Goal: Information Seeking & Learning: Understand process/instructions

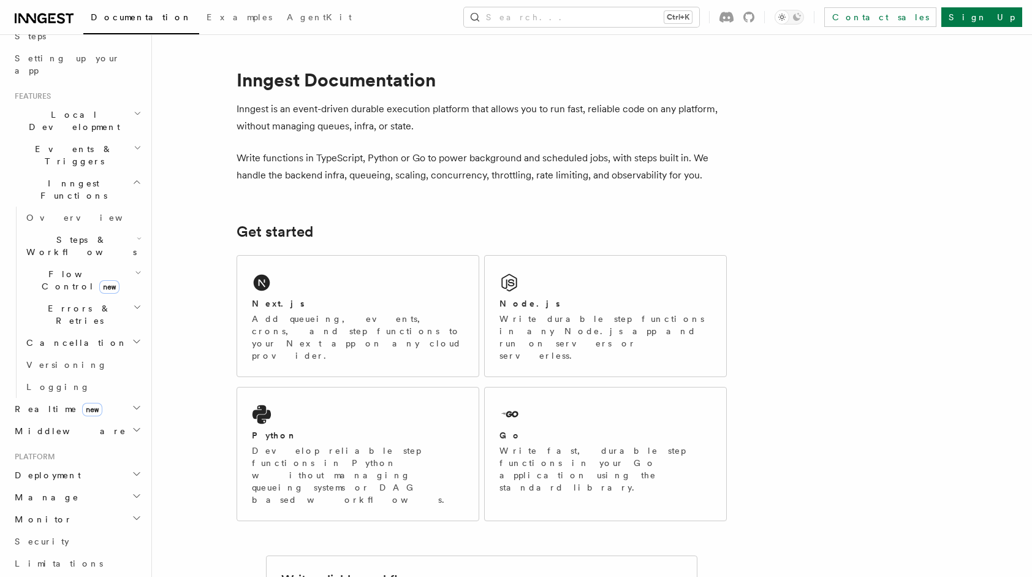
scroll to position [224, 0]
click at [112, 460] on h2 "Deployment" at bounding box center [77, 471] width 134 height 22
click at [94, 482] on link "Overview" at bounding box center [82, 493] width 123 height 22
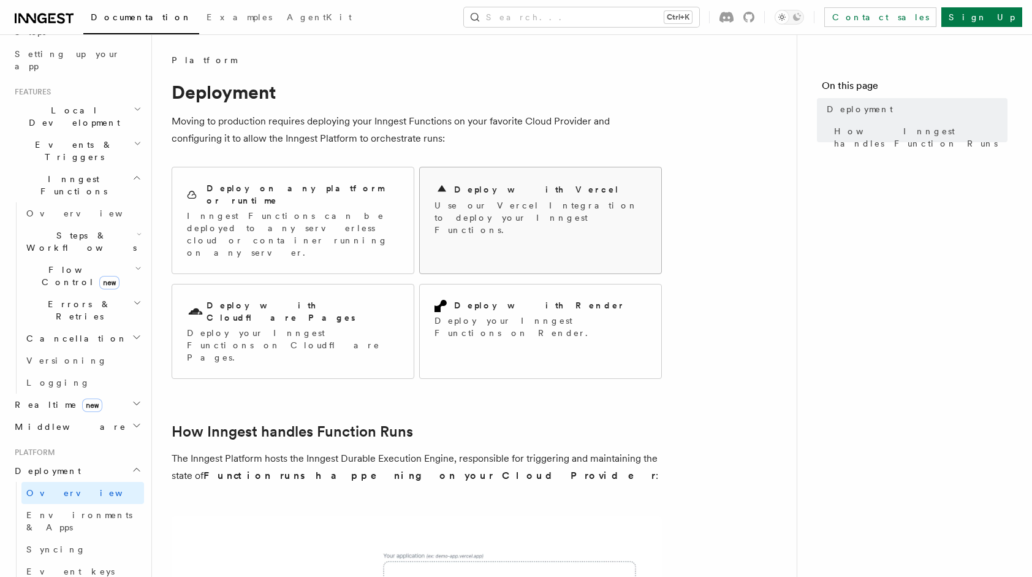
click at [468, 212] on p "Use our Vercel Integration to deploy your Inngest Functions." at bounding box center [540, 217] width 212 height 37
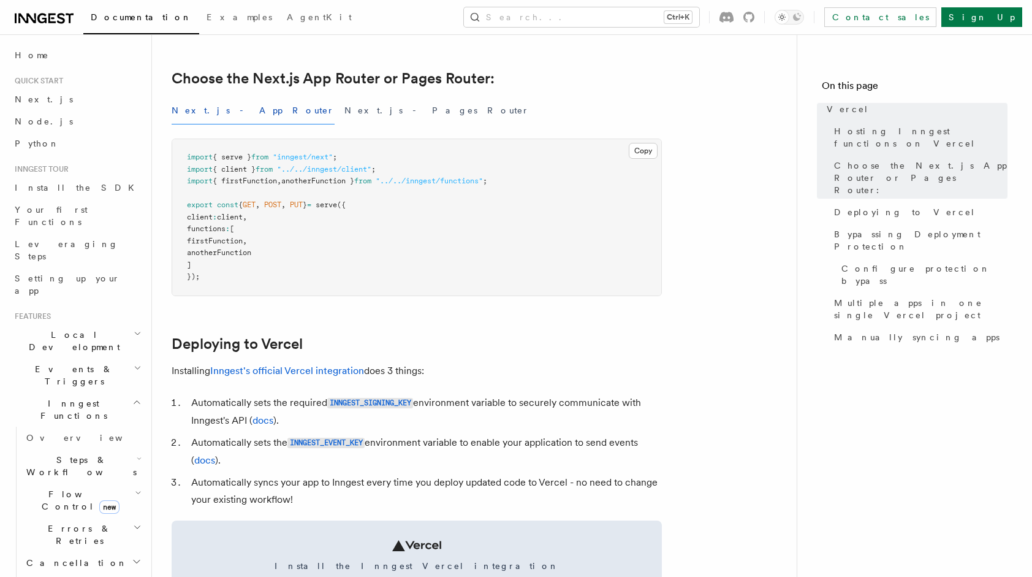
scroll to position [294, 0]
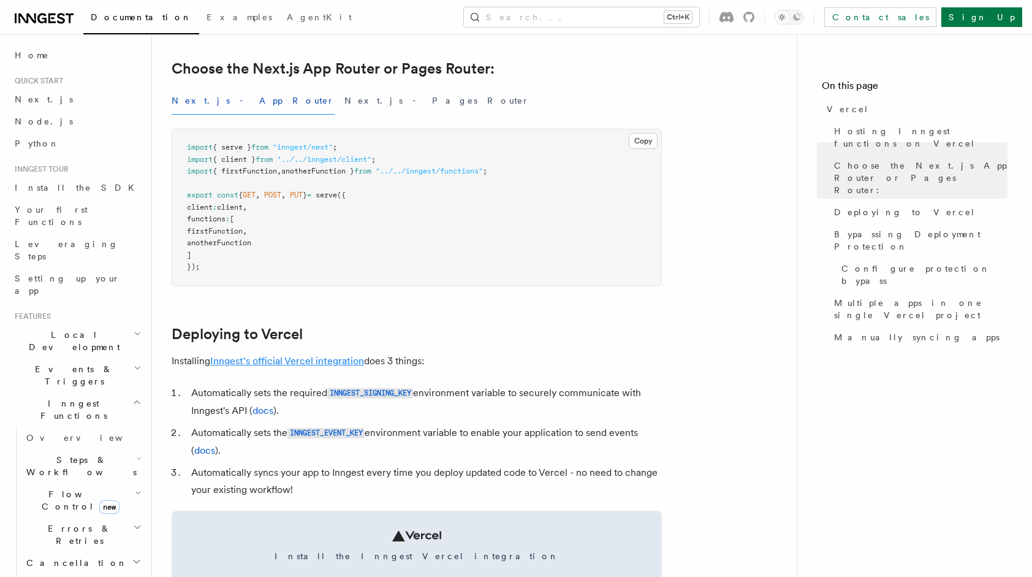
click at [328, 360] on link "Inngest's official Vercel integration" at bounding box center [287, 361] width 154 height 12
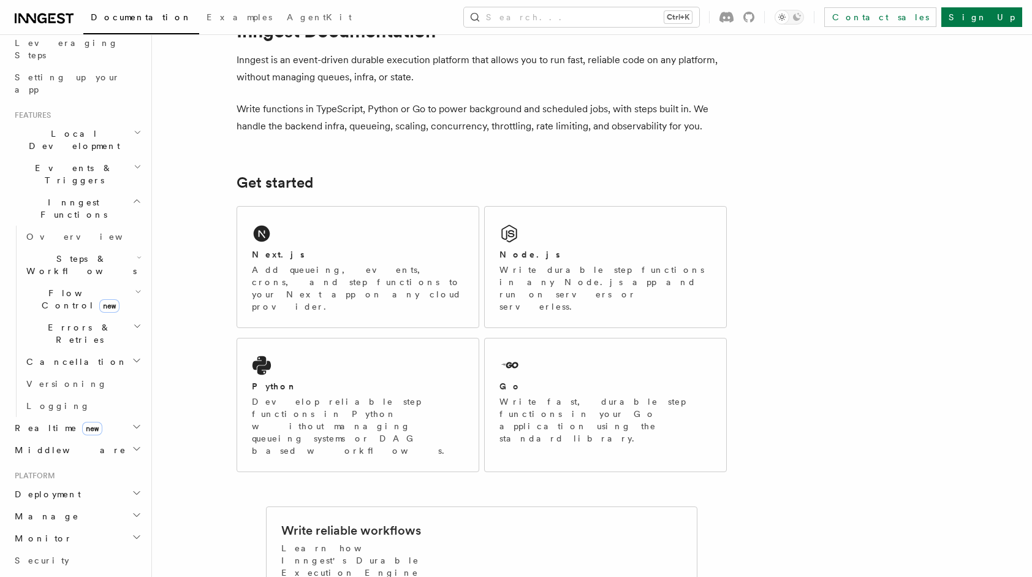
scroll to position [214, 0]
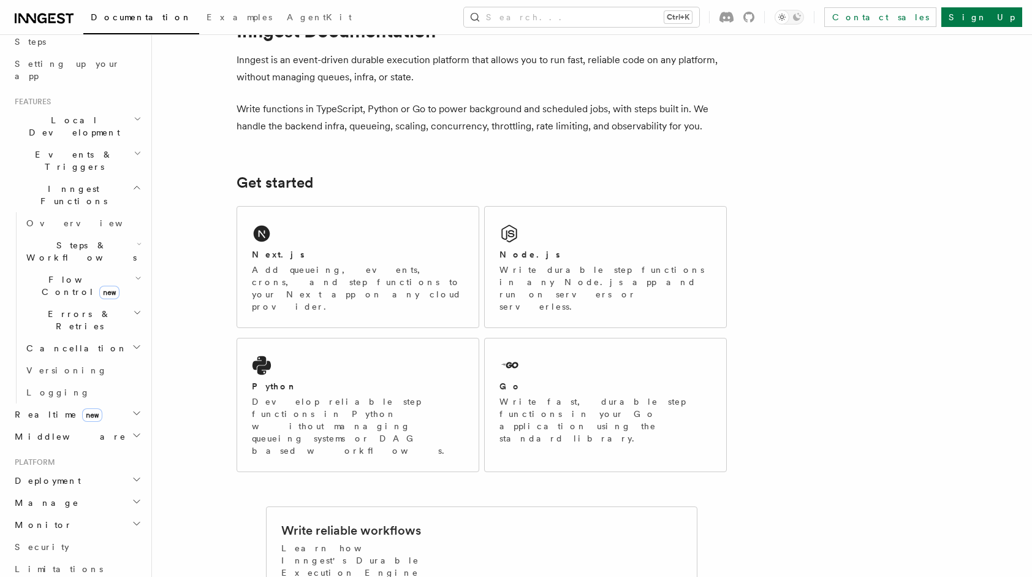
click at [95, 469] on h2 "Deployment" at bounding box center [77, 480] width 134 height 22
click at [82, 491] on link "Overview" at bounding box center [82, 502] width 123 height 22
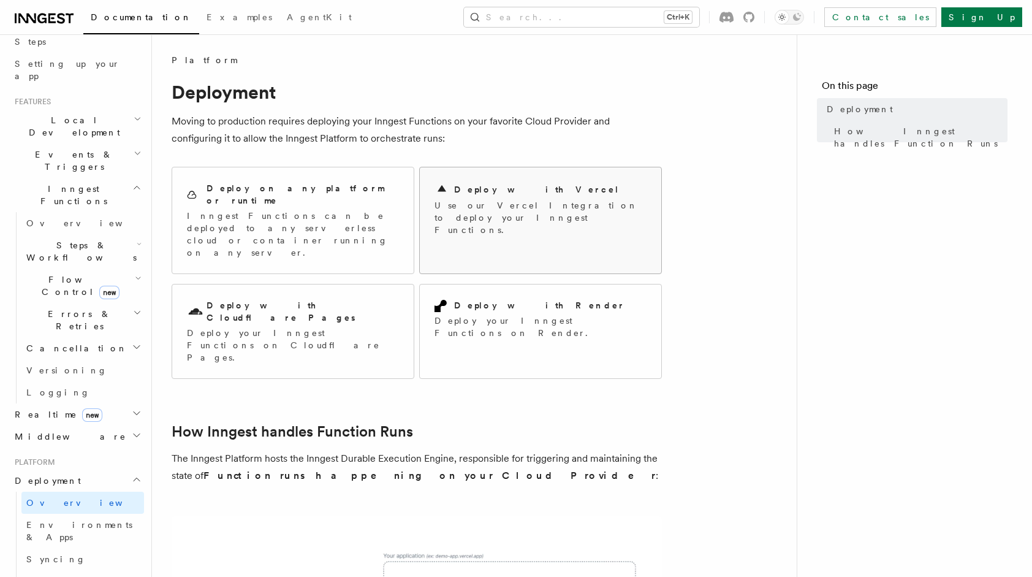
click at [485, 207] on p "Use our Vercel Integration to deploy your Inngest Functions." at bounding box center [540, 217] width 212 height 37
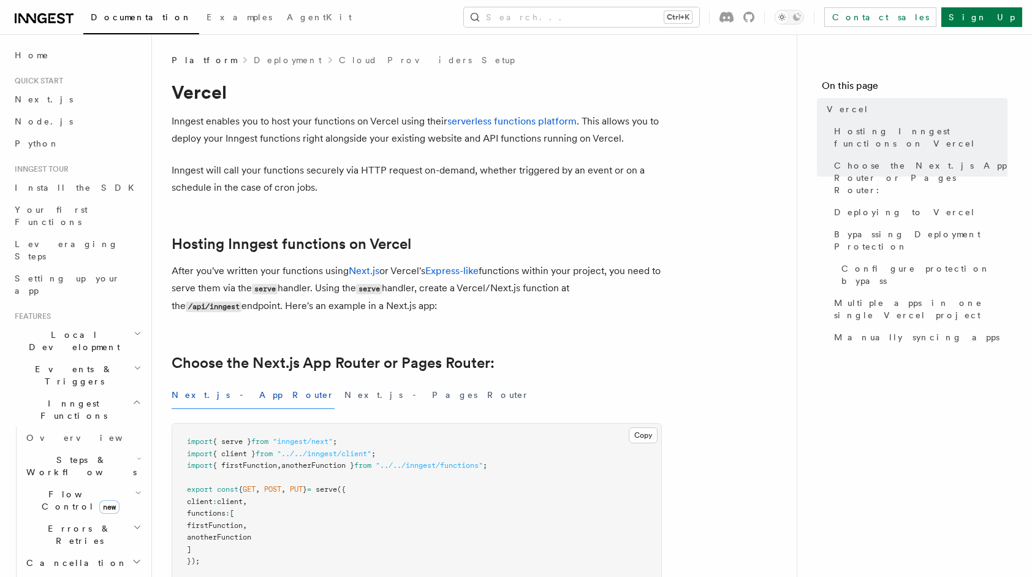
click at [219, 390] on button "Next.js - App Router" at bounding box center [253, 395] width 163 height 28
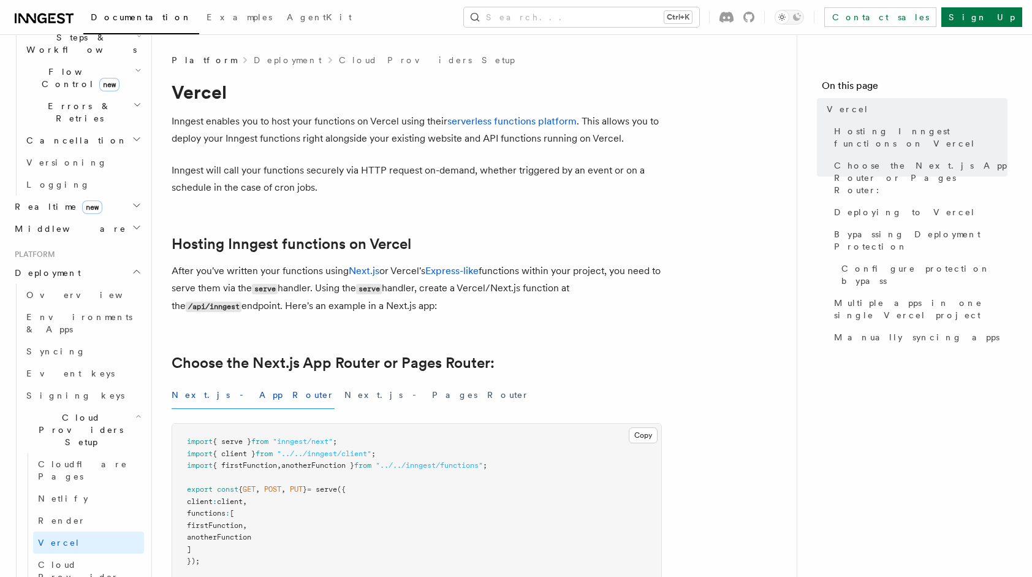
scroll to position [427, 0]
click at [83, 505] on link "Render" at bounding box center [88, 516] width 111 height 22
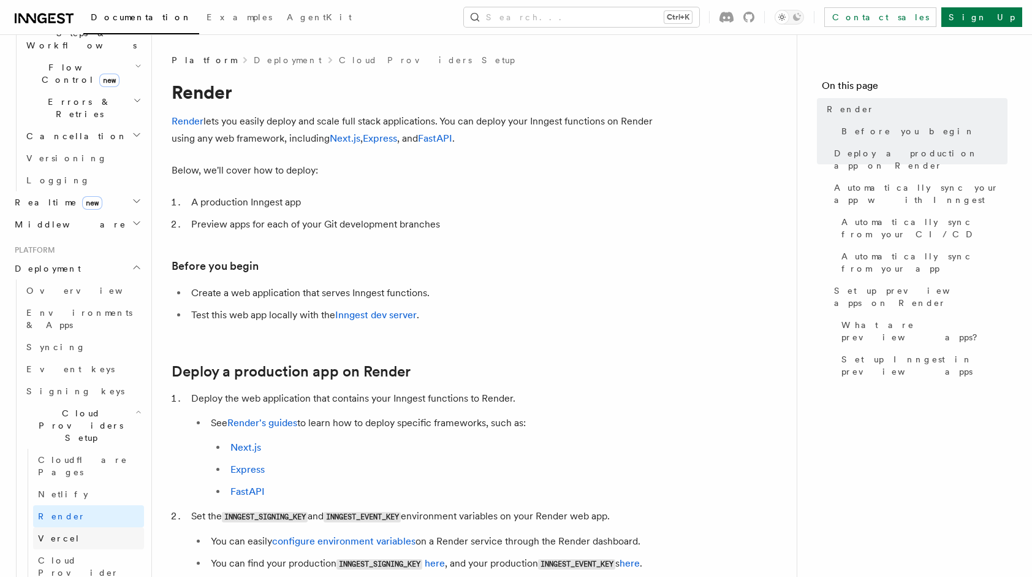
click at [77, 527] on link "Vercel" at bounding box center [88, 538] width 111 height 22
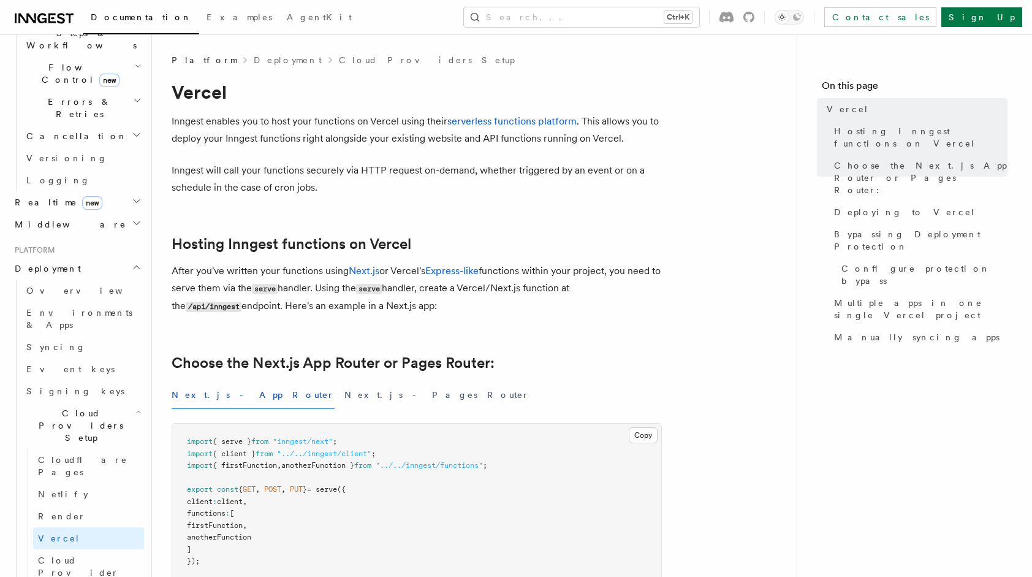
click at [135, 407] on icon "button" at bounding box center [138, 412] width 6 height 10
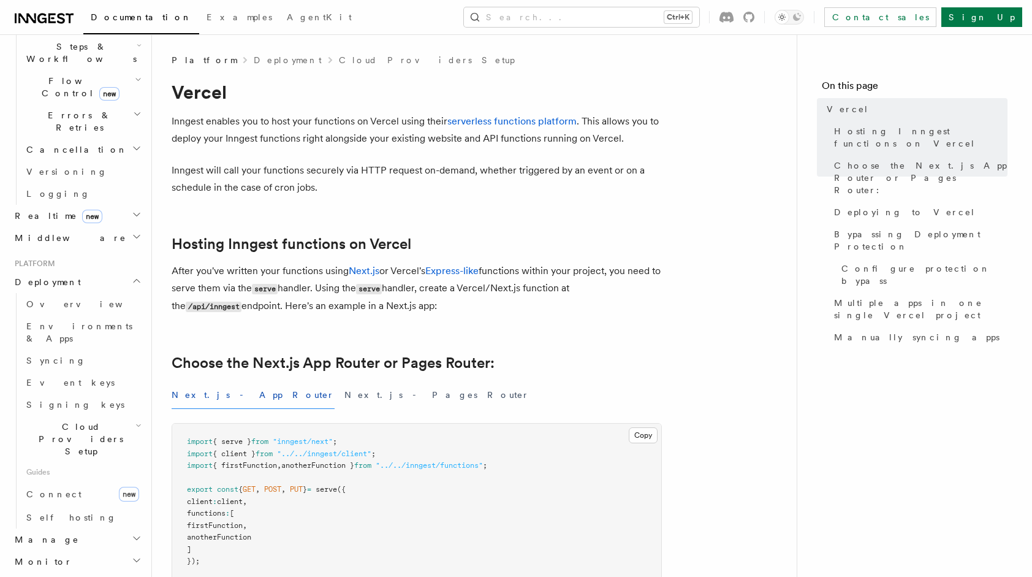
scroll to position [410, 0]
click at [60, 296] on link "Overview" at bounding box center [82, 307] width 123 height 22
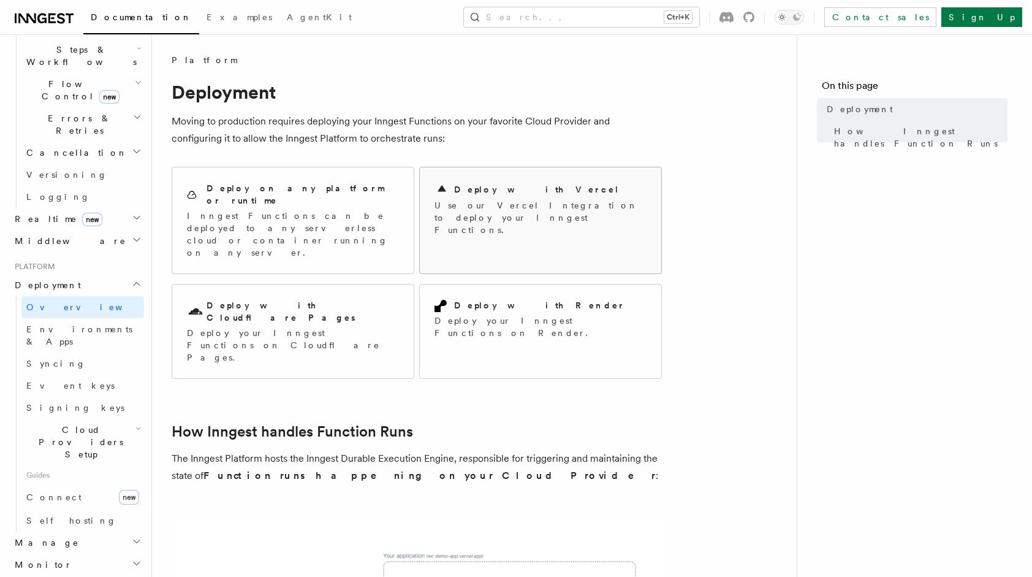
click at [457, 213] on p "Use our Vercel Integration to deploy your Inngest Functions." at bounding box center [540, 217] width 212 height 37
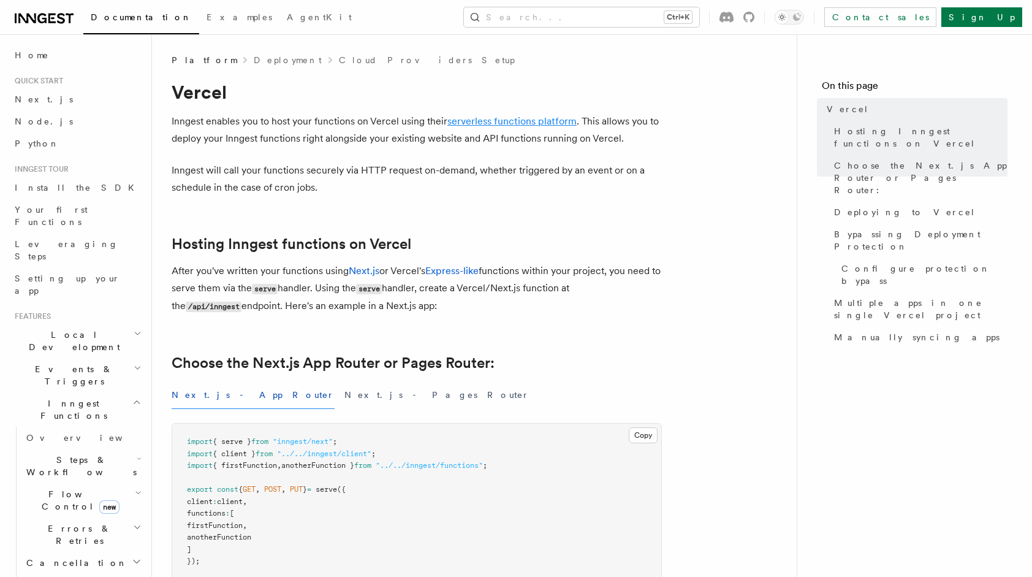
click at [503, 124] on link "serverless functions platform" at bounding box center [511, 121] width 129 height 12
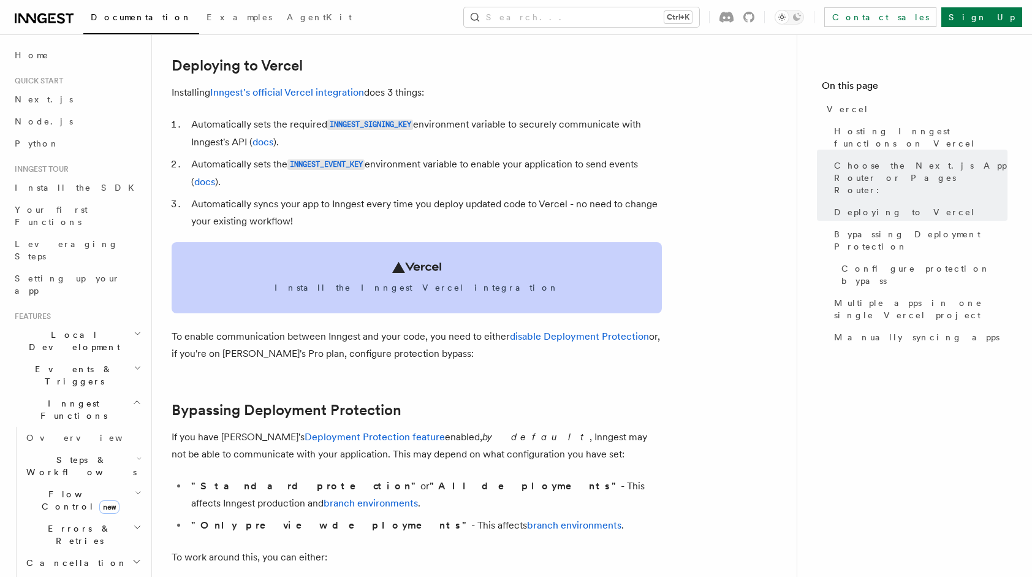
scroll to position [564, 0]
click at [309, 281] on span "Install the Inngest Vercel integration" at bounding box center [416, 286] width 461 height 12
